Goal: Task Accomplishment & Management: Use online tool/utility

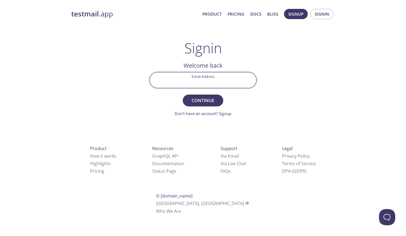
click at [216, 83] on input "Email Address" at bounding box center [203, 80] width 106 height 15
type input "[EMAIL_ADDRESS][PERSON_NAME][DOMAIN_NAME]"
drag, startPoint x: 192, startPoint y: 98, endPoint x: 187, endPoint y: 97, distance: 5.5
click at [187, 97] on button "Continue" at bounding box center [203, 101] width 40 height 12
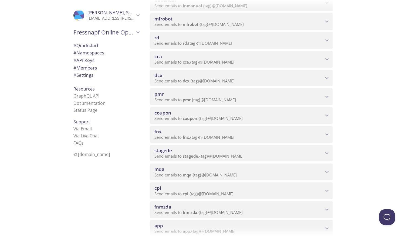
scroll to position [146, 0]
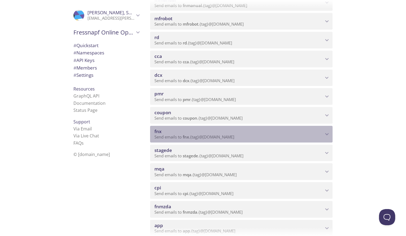
click at [163, 135] on span "Send emails to fnx . {tag} @[DOMAIN_NAME]" at bounding box center [194, 136] width 80 height 5
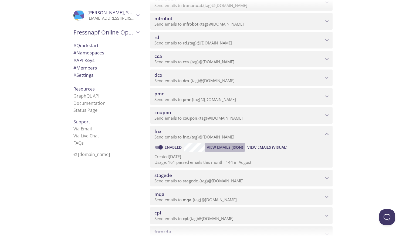
click at [219, 147] on span "View Emails (JSON)" at bounding box center [225, 147] width 36 height 6
click at [269, 148] on span "View Emails (Visual)" at bounding box center [267, 147] width 40 height 6
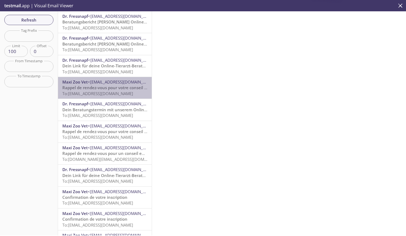
click at [118, 85] on span "Rappel de rendez-vous pour votre conseil vétérinaire en ligne" at bounding box center [122, 87] width 120 height 5
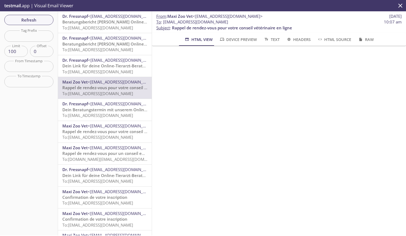
scroll to position [26, 0]
click at [203, 43] on button "HTML View" at bounding box center [198, 39] width 35 height 13
click at [230, 38] on span "Device Preview" at bounding box center [238, 39] width 38 height 7
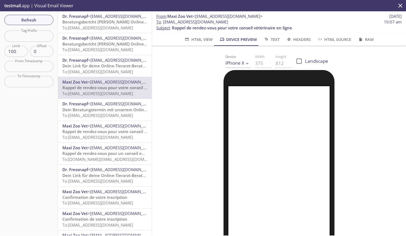
click at [198, 40] on span "HTML View" at bounding box center [198, 39] width 28 height 7
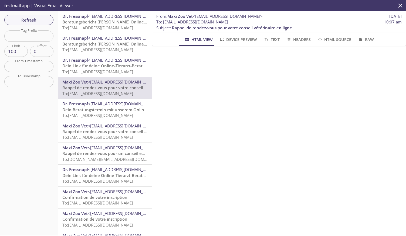
scroll to position [0, 0]
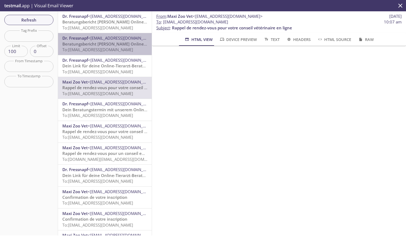
click at [116, 45] on span "Beratungsbericht [PERSON_NAME] Online-Tierarzt-Termins" at bounding box center [119, 43] width 115 height 5
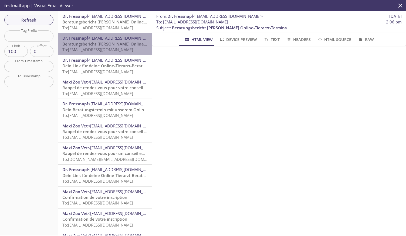
click at [107, 46] on span "Beratungsbericht [PERSON_NAME] Online-Tierarzt-Termins" at bounding box center [119, 43] width 115 height 5
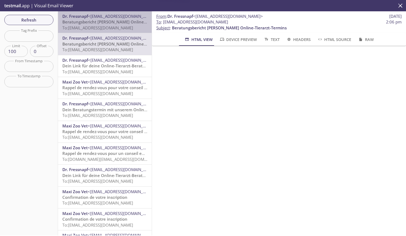
click at [109, 18] on span "<[EMAIL_ADDRESS][DOMAIN_NAME]>" at bounding box center [123, 15] width 70 height 5
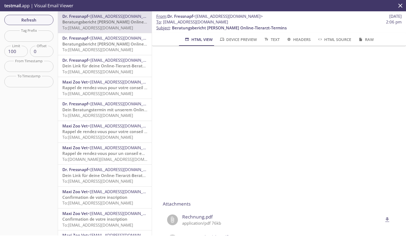
scroll to position [239, 0]
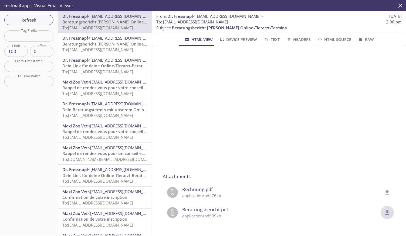
click at [384, 209] on icon "delete" at bounding box center [387, 212] width 7 height 7
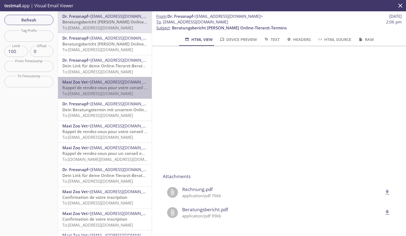
click at [105, 91] on span "To: [EMAIL_ADDRESS][DOMAIN_NAME]" at bounding box center [97, 93] width 71 height 5
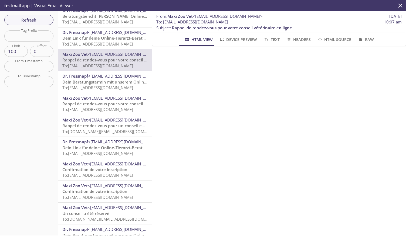
scroll to position [31, 0]
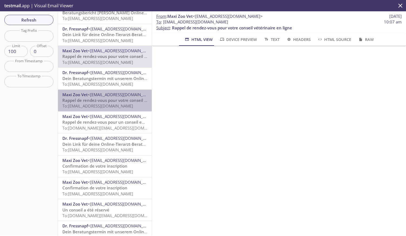
click at [118, 101] on span "Rappel de rendez-vous pour votre conseil vétérinaire en ligne" at bounding box center [122, 100] width 120 height 5
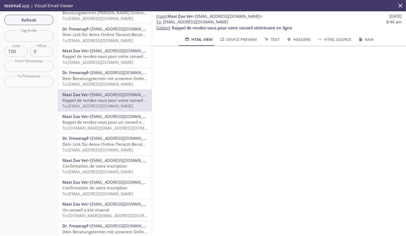
click at [101, 75] on span "<[EMAIL_ADDRESS][DOMAIN_NAME]>" at bounding box center [123, 72] width 70 height 5
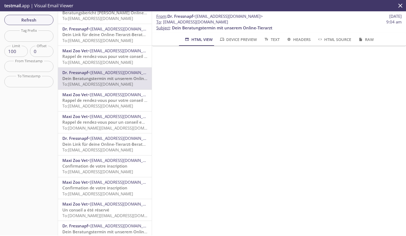
scroll to position [499, 0]
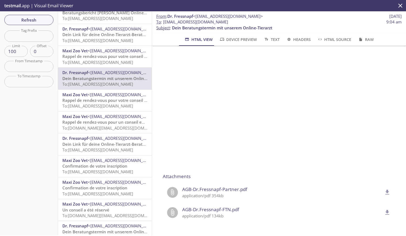
click at [97, 105] on span "To: [EMAIL_ADDRESS][DOMAIN_NAME]" at bounding box center [97, 105] width 71 height 5
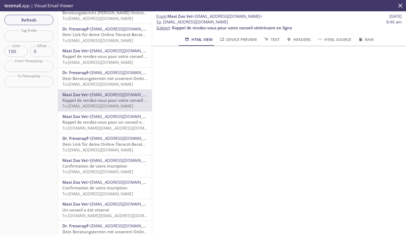
scroll to position [0, 3]
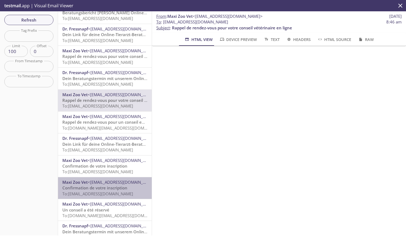
click at [120, 189] on span "Confirmation de votre inscription" at bounding box center [94, 187] width 65 height 5
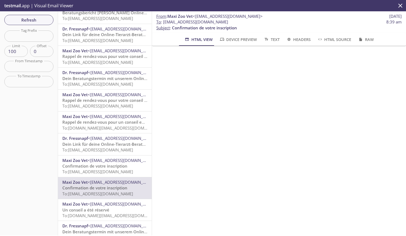
scroll to position [311, 0]
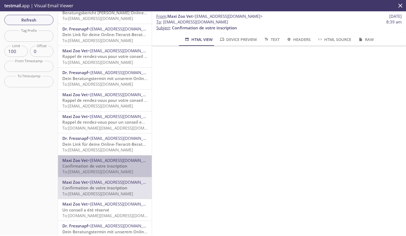
click at [120, 166] on span "Confirmation de votre inscription" at bounding box center [94, 166] width 65 height 5
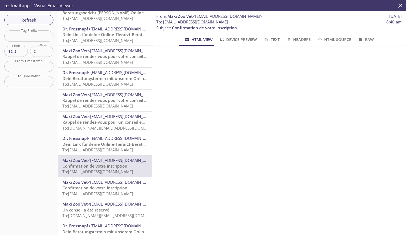
scroll to position [286, 0]
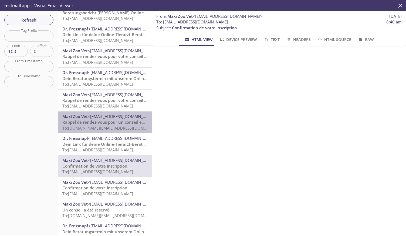
click at [112, 118] on span "<[EMAIL_ADDRESS][DOMAIN_NAME]>" at bounding box center [123, 116] width 70 height 5
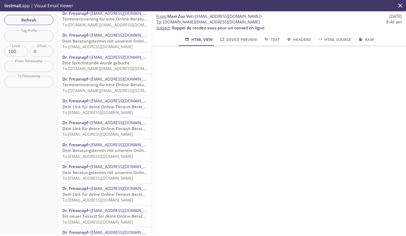
scroll to position [489, 0]
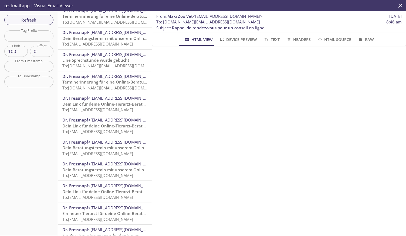
click at [113, 172] on span "Dein Beratungstermin mit unserem Online-Tierarzt" at bounding box center [112, 169] width 100 height 5
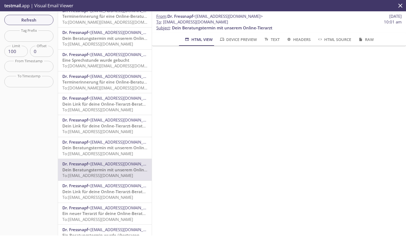
scroll to position [359, 0]
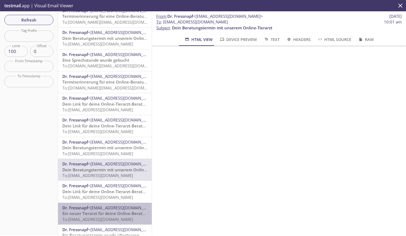
click at [114, 214] on span "Ein neuer Tierarzt für deine Online-Beratung" at bounding box center [106, 213] width 88 height 5
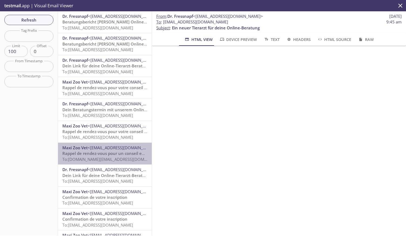
click at [106, 148] on span "<[EMAIL_ADDRESS][DOMAIN_NAME]>" at bounding box center [123, 147] width 70 height 5
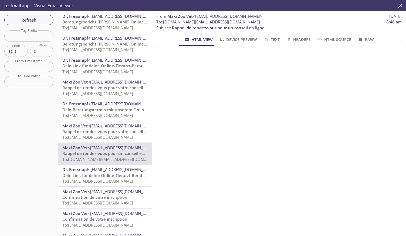
scroll to position [13, 0]
click at [112, 136] on span "To: [EMAIL_ADDRESS][DOMAIN_NAME]" at bounding box center [97, 137] width 71 height 5
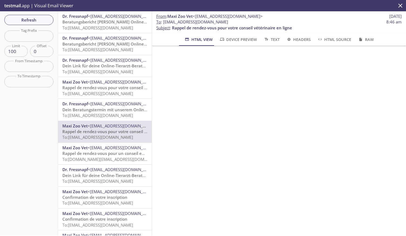
scroll to position [151, 0]
click at [111, 26] on span "To: [EMAIL_ADDRESS][DOMAIN_NAME]" at bounding box center [97, 27] width 71 height 5
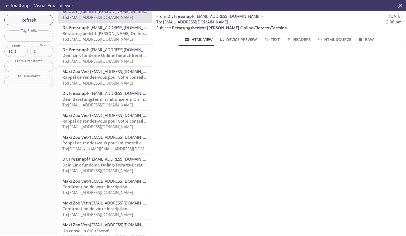
scroll to position [13, 0]
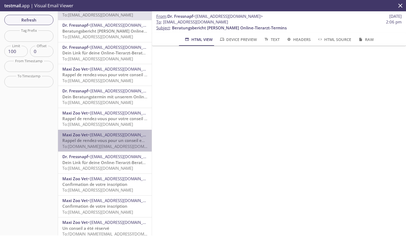
click at [110, 144] on span "To: [DOMAIN_NAME][EMAIL_ADDRESS][DOMAIN_NAME]" at bounding box center [113, 146] width 103 height 5
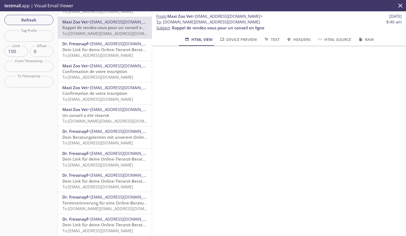
scroll to position [156, 0]
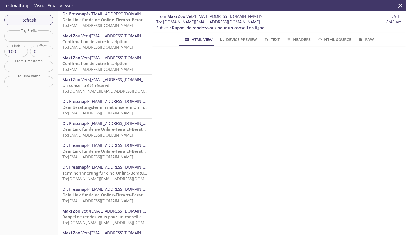
click at [101, 198] on span "To: [EMAIL_ADDRESS][DOMAIN_NAME]" at bounding box center [97, 200] width 71 height 5
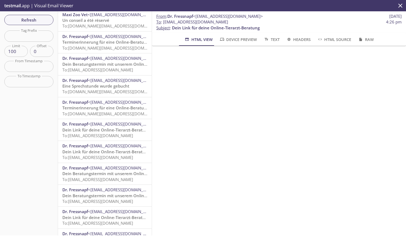
scroll to position [463, 0]
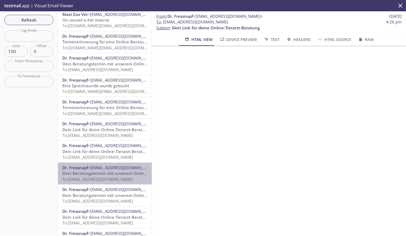
click at [115, 168] on span "<[EMAIL_ADDRESS][DOMAIN_NAME]>" at bounding box center [123, 167] width 70 height 5
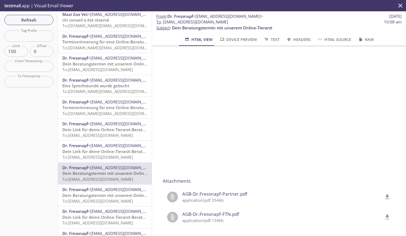
scroll to position [499, 0]
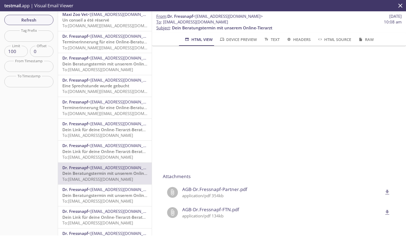
click at [179, 212] on div at bounding box center [174, 213] width 15 height 11
click at [199, 206] on span "AGB-Dr.Fressnapf-FTN.pdf" at bounding box center [282, 209] width 200 height 7
click at [384, 209] on icon "delete" at bounding box center [387, 212] width 7 height 7
click at [384, 189] on icon "delete" at bounding box center [387, 192] width 7 height 7
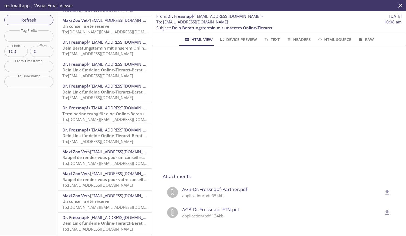
scroll to position [0, 0]
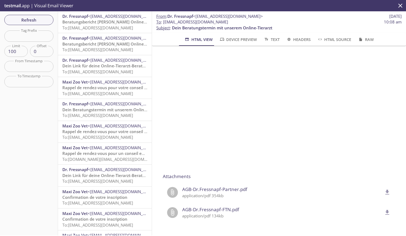
click at [107, 44] on span "Beratungsbericht [PERSON_NAME] Online-Tierarzt-Termins" at bounding box center [119, 43] width 115 height 5
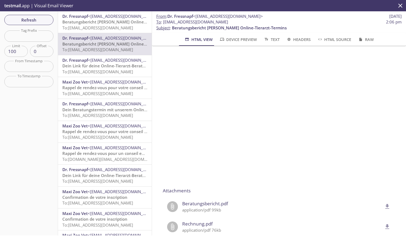
scroll to position [239, 0]
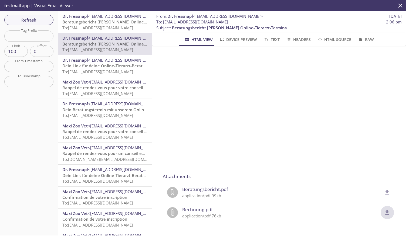
click at [384, 212] on icon "delete" at bounding box center [387, 212] width 7 height 7
click at [202, 186] on span "Beratungsbericht.pdf" at bounding box center [282, 189] width 200 height 7
click at [384, 189] on icon "delete" at bounding box center [387, 192] width 7 height 7
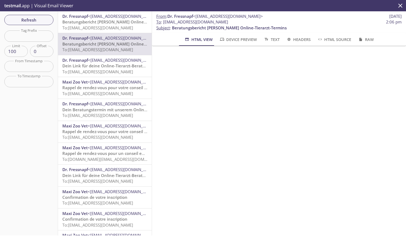
scroll to position [151, 0]
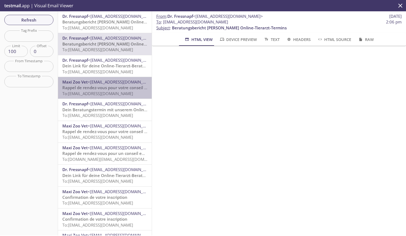
drag, startPoint x: 320, startPoint y: 25, endPoint x: 112, endPoint y: 90, distance: 217.8
click at [112, 90] on span "Rappel de rendez-vous pour votre conseil vétérinaire en ligne" at bounding box center [122, 87] width 120 height 5
